Goal: Task Accomplishment & Management: Manage account settings

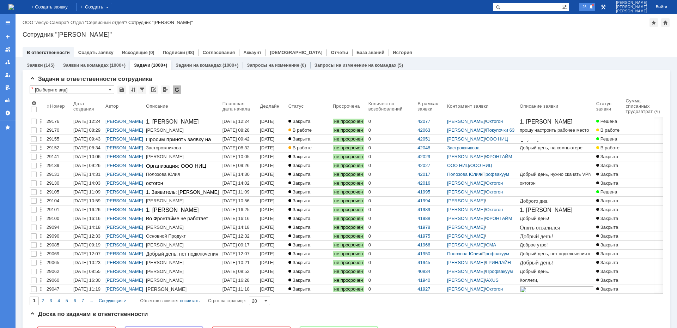
click at [588, 9] on span "26" at bounding box center [584, 6] width 8 height 5
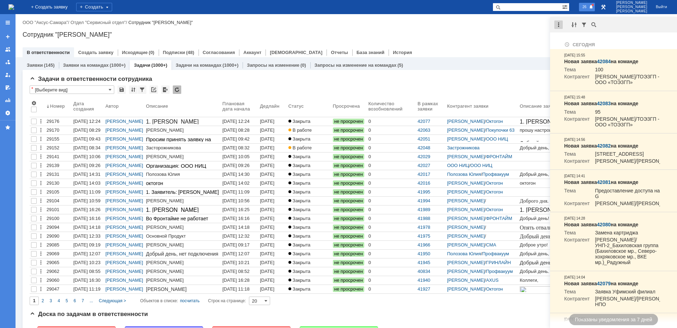
click at [561, 25] on div at bounding box center [558, 24] width 8 height 8
click at [572, 39] on div "Отметить уведомления прочитанными" at bounding box center [607, 42] width 103 height 10
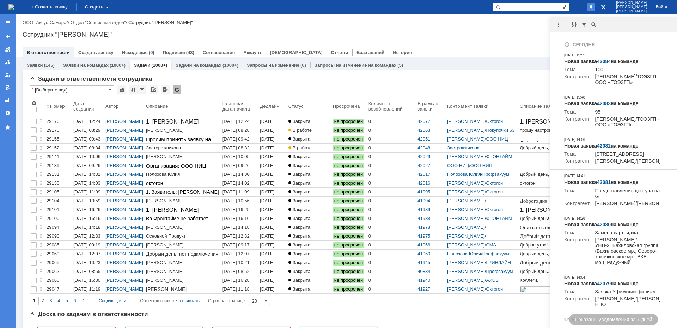
click at [506, 33] on div "Сотрудник "[PERSON_NAME]"" at bounding box center [346, 34] width 647 height 7
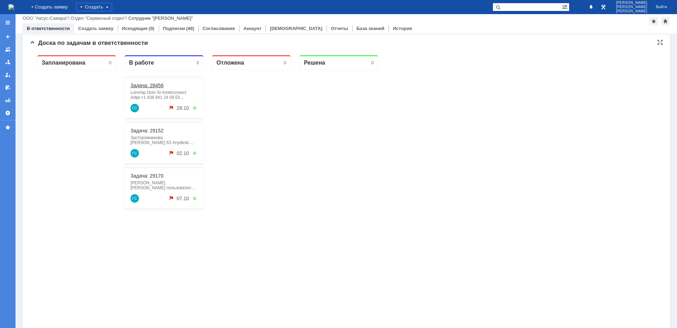
click at [153, 84] on link "Задача: 28456" at bounding box center [146, 86] width 33 height 6
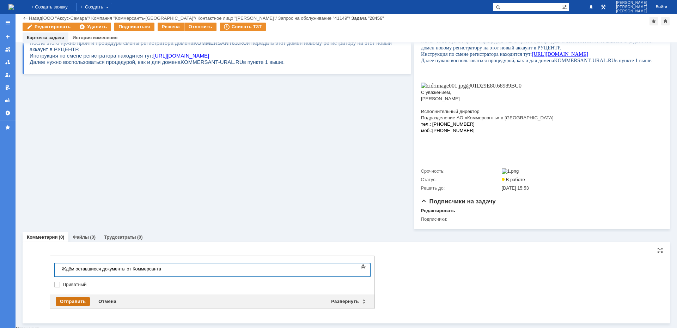
click at [81, 300] on div "Отправить" at bounding box center [73, 301] width 34 height 8
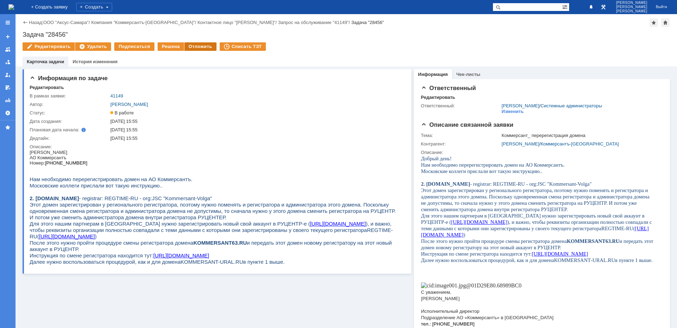
click at [195, 43] on div "Отложить" at bounding box center [200, 46] width 32 height 8
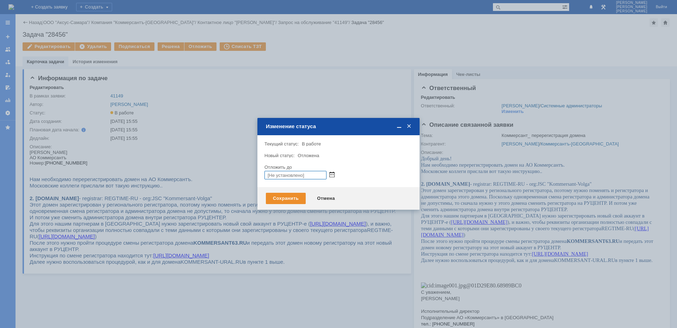
click at [334, 176] on span at bounding box center [331, 174] width 5 height 5
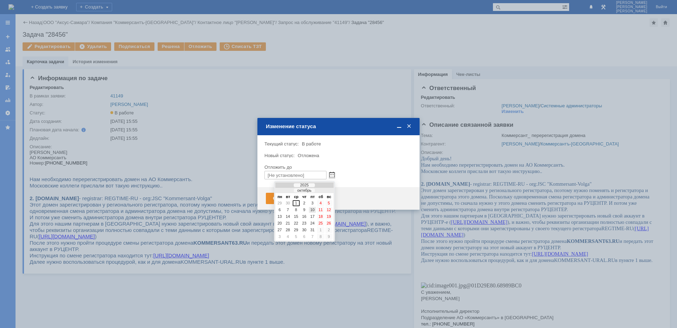
click at [313, 210] on div "10" at bounding box center [312, 210] width 7 height 6
type input "[DATE] 16:47"
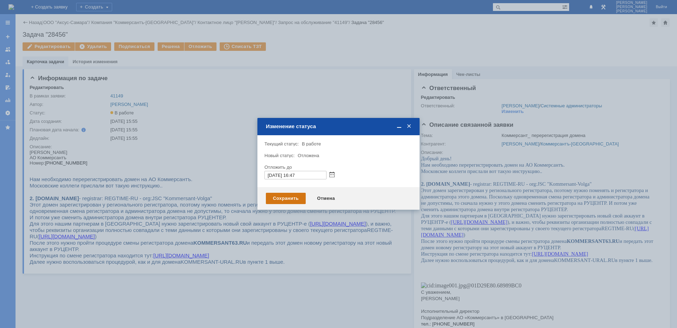
click at [293, 203] on div "Сохранить" at bounding box center [286, 198] width 40 height 11
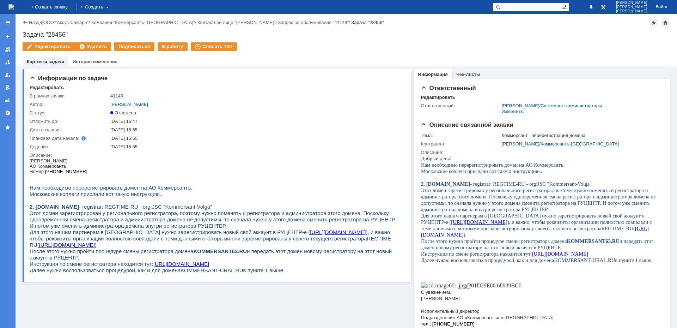
click at [14, 6] on img at bounding box center [11, 7] width 6 height 6
